Goal: Find specific page/section: Find specific page/section

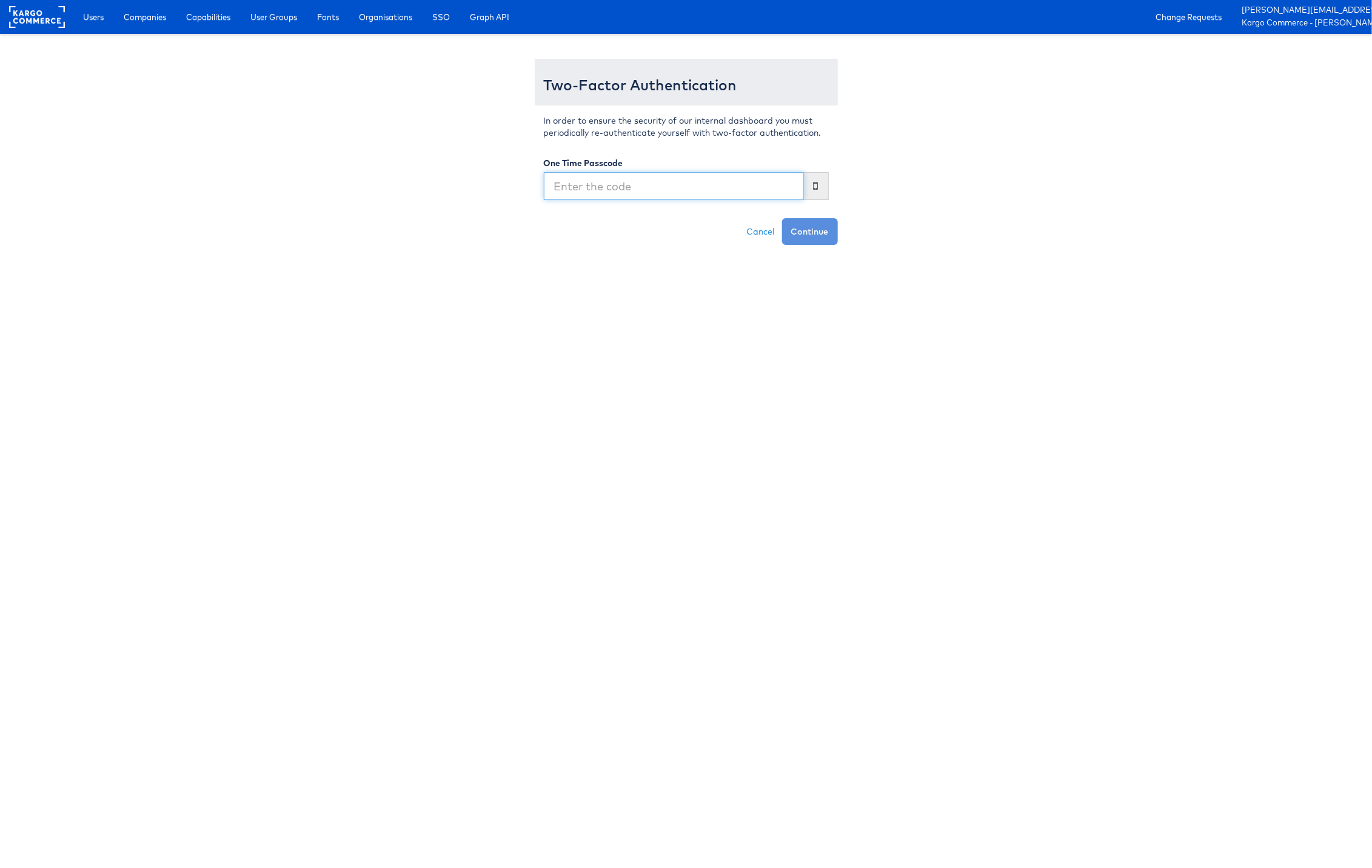
click at [586, 192] on input "text" at bounding box center [673, 186] width 260 height 28
type input "314146"
click at [782, 218] on button "Continue" at bounding box center [810, 231] width 56 height 27
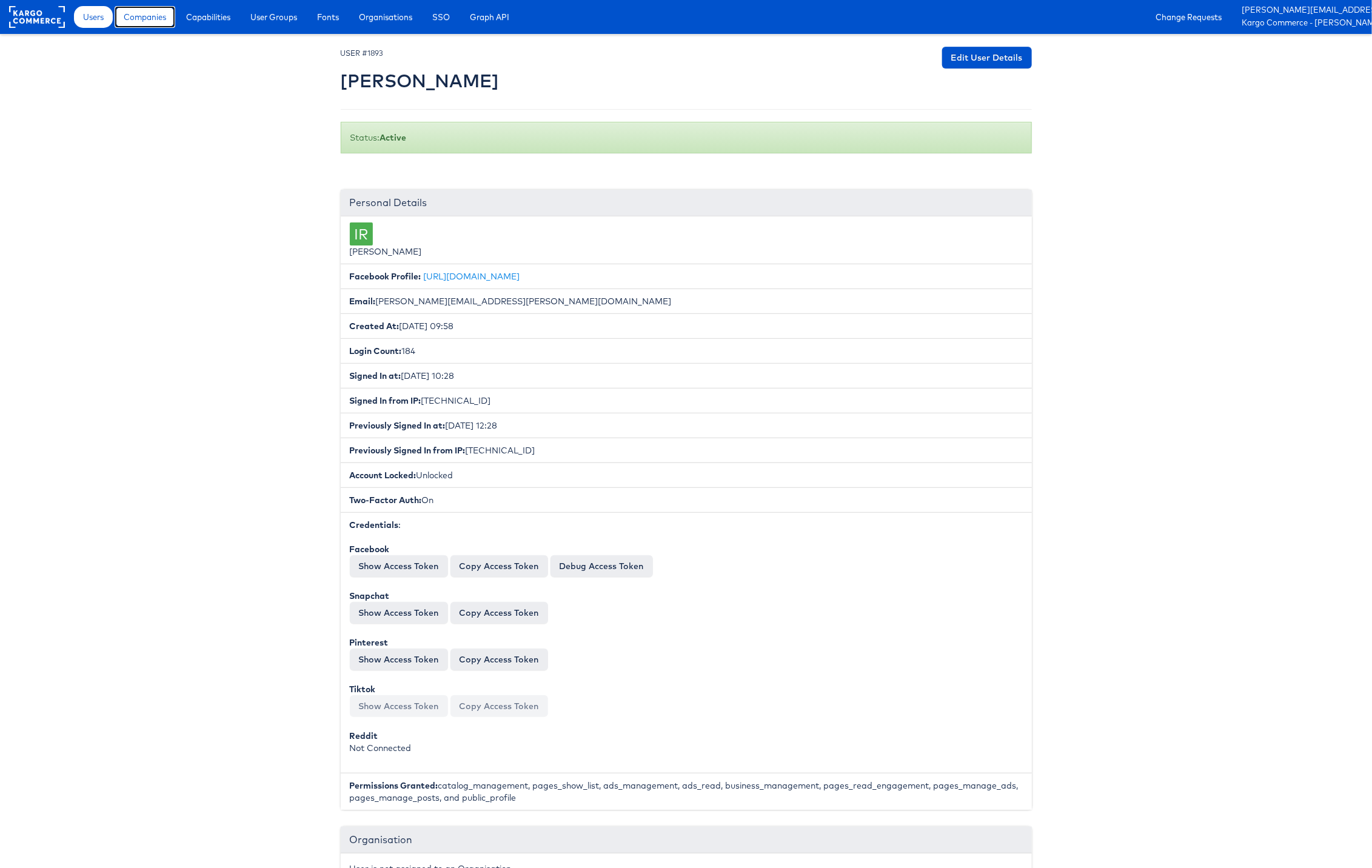
click at [159, 17] on span "Companies" at bounding box center [145, 17] width 42 height 12
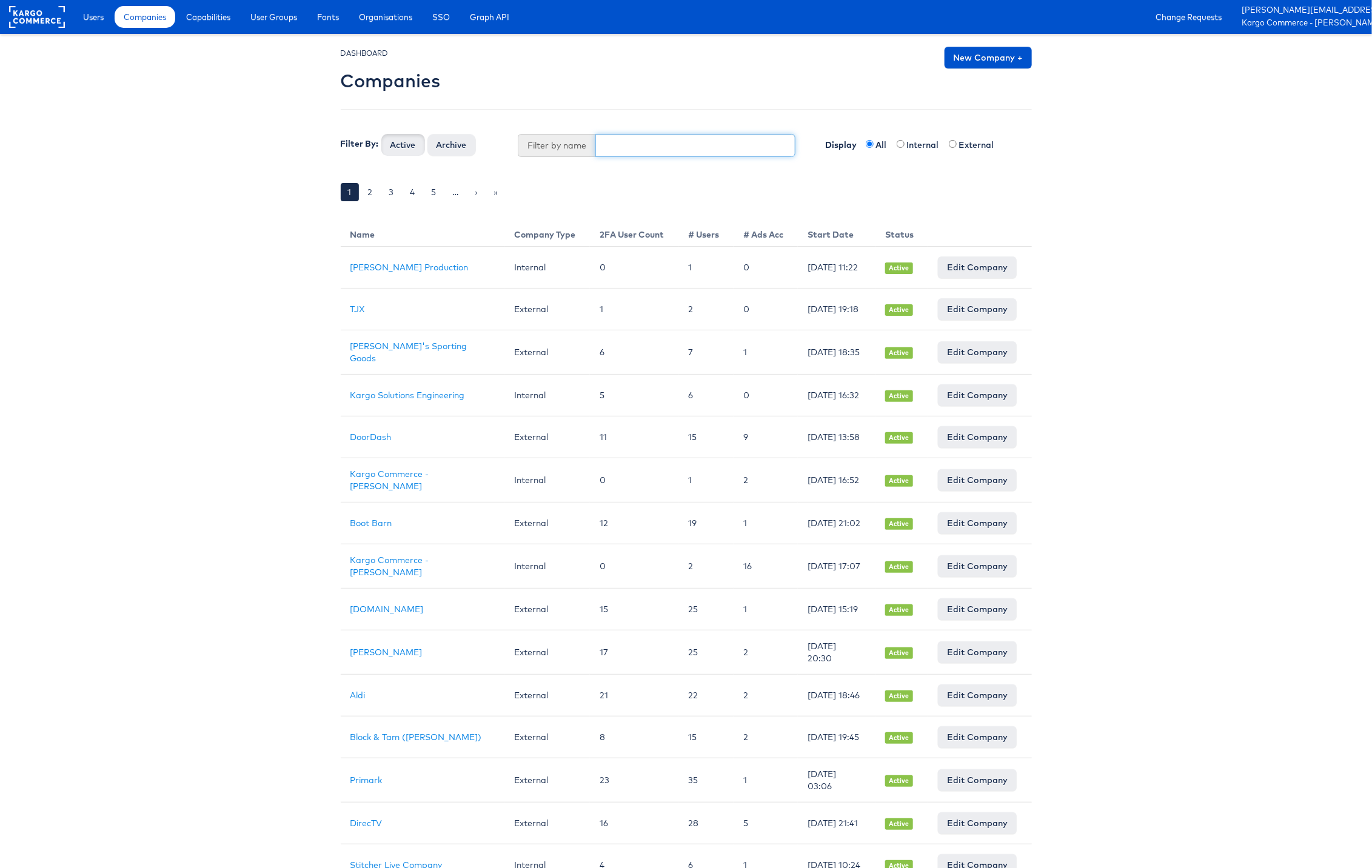
click at [658, 143] on input "text" at bounding box center [695, 146] width 200 height 23
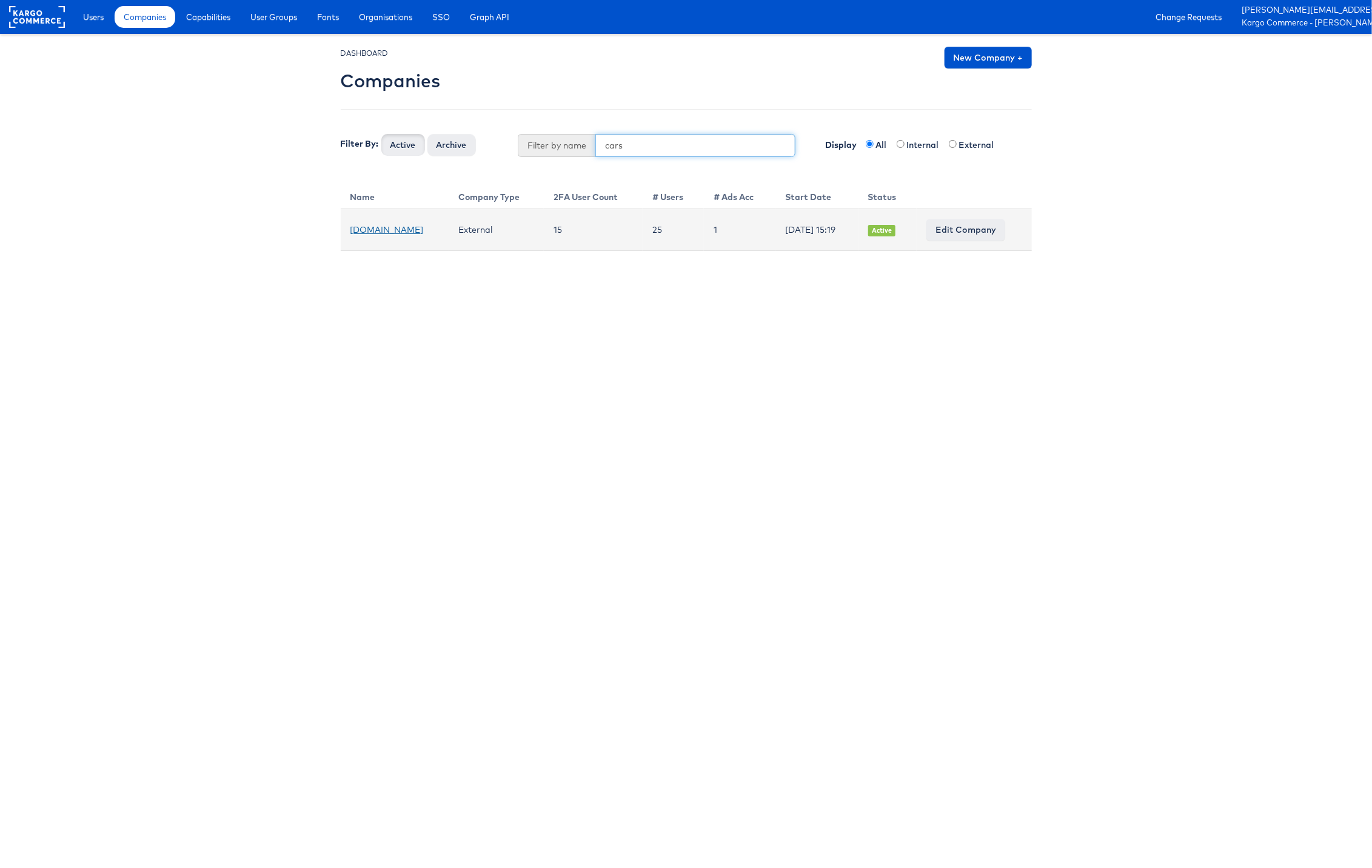
type input "cars"
click at [376, 227] on link "Cars.com" at bounding box center [387, 229] width 74 height 11
